Goal: Navigation & Orientation: Go to known website

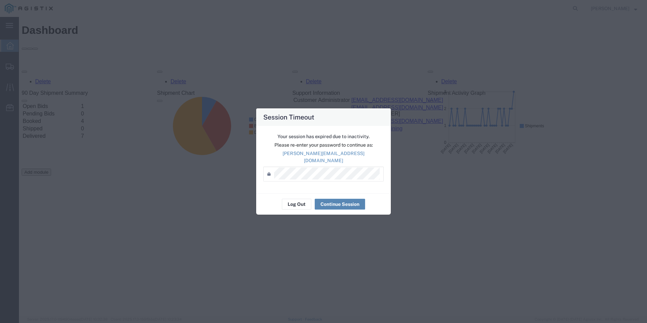
click at [331, 199] on button "Continue Session" at bounding box center [340, 204] width 50 height 11
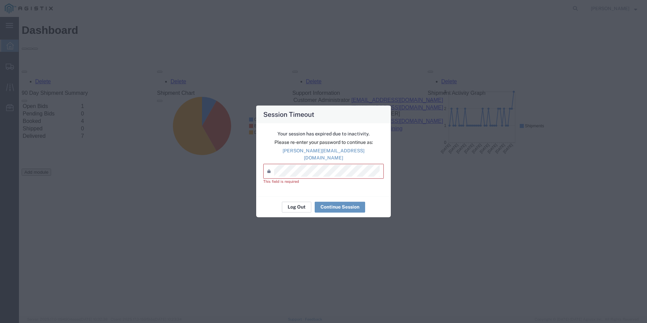
click at [299, 204] on button "Log Out" at bounding box center [296, 206] width 29 height 11
